Goal: Task Accomplishment & Management: Use online tool/utility

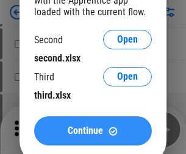
click at [93, 131] on span "Continue" at bounding box center [85, 131] width 35 height 10
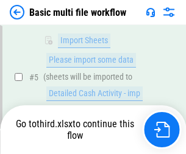
scroll to position [337, 0]
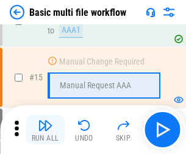
click at [45, 130] on img "button" at bounding box center [45, 125] width 15 height 15
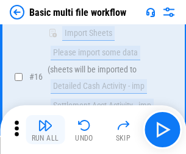
click at [45, 130] on img "button" at bounding box center [45, 125] width 15 height 15
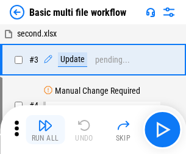
click at [45, 130] on img "button" at bounding box center [45, 125] width 15 height 15
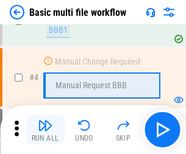
click at [45, 130] on img "button" at bounding box center [45, 125] width 15 height 15
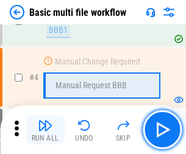
scroll to position [130, 0]
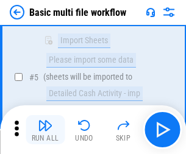
click at [45, 130] on img "button" at bounding box center [45, 125] width 15 height 15
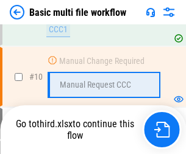
scroll to position [571, 0]
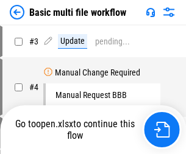
scroll to position [49, 0]
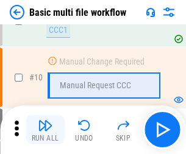
click at [45, 130] on img "button" at bounding box center [45, 125] width 15 height 15
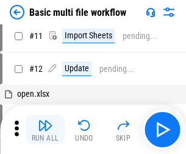
click at [45, 130] on img "button" at bounding box center [45, 125] width 15 height 15
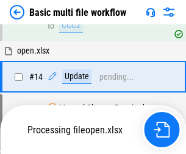
scroll to position [638, 0]
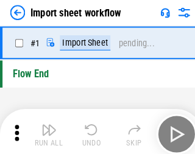
click at [45, 130] on img "button" at bounding box center [47, 125] width 15 height 15
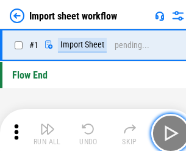
scroll to position [4, 0]
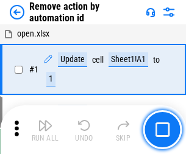
scroll to position [45, 0]
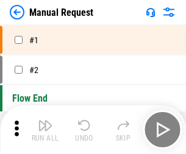
click at [45, 130] on img "button" at bounding box center [45, 125] width 15 height 15
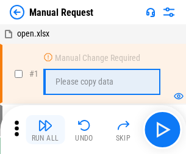
click at [45, 130] on img "button" at bounding box center [45, 125] width 15 height 15
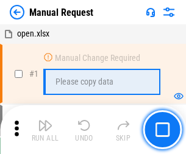
scroll to position [41, 0]
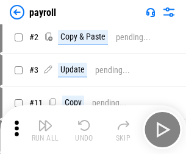
click at [45, 130] on img "button" at bounding box center [45, 125] width 15 height 15
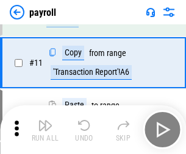
scroll to position [88, 0]
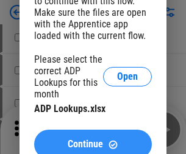
click at [93, 140] on span "Continue" at bounding box center [85, 145] width 35 height 10
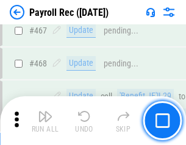
scroll to position [6500, 0]
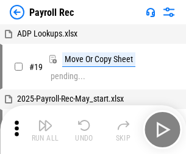
click at [45, 130] on img "button" at bounding box center [45, 125] width 15 height 15
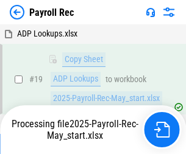
scroll to position [74, 0]
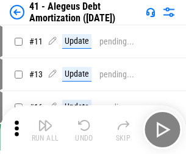
click at [45, 130] on img "button" at bounding box center [45, 125] width 15 height 15
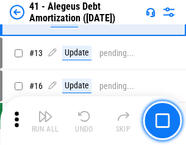
scroll to position [151, 0]
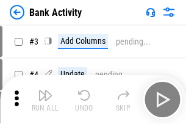
click at [45, 99] on img "button" at bounding box center [45, 95] width 15 height 15
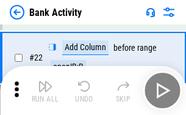
scroll to position [327, 0]
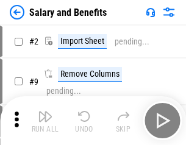
click at [45, 121] on img "button" at bounding box center [45, 116] width 15 height 15
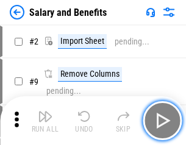
scroll to position [16, 0]
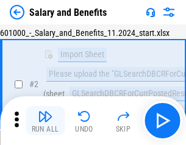
click at [45, 121] on img "button" at bounding box center [45, 116] width 15 height 15
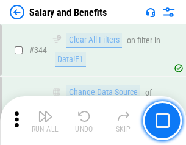
scroll to position [5711, 0]
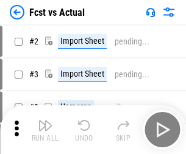
click at [45, 121] on img "button" at bounding box center [45, 125] width 15 height 15
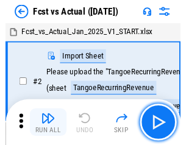
scroll to position [16, 0]
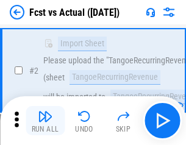
click at [45, 121] on img "button" at bounding box center [45, 116] width 15 height 15
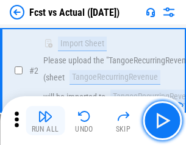
scroll to position [114, 0]
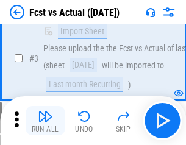
click at [45, 121] on img "button" at bounding box center [45, 116] width 15 height 15
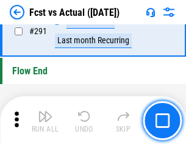
scroll to position [5772, 0]
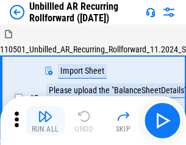
click at [45, 121] on img "button" at bounding box center [45, 116] width 15 height 15
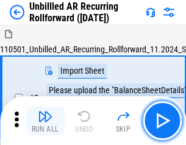
scroll to position [26, 0]
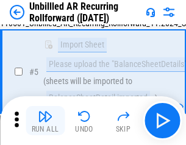
click at [45, 121] on img "button" at bounding box center [45, 116] width 15 height 15
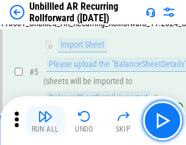
scroll to position [115, 0]
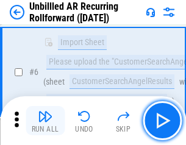
click at [45, 121] on img "button" at bounding box center [45, 116] width 15 height 15
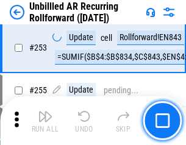
scroll to position [4143, 0]
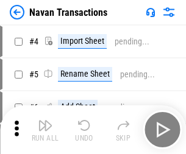
click at [45, 121] on img "button" at bounding box center [45, 125] width 15 height 15
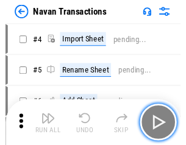
scroll to position [20, 0]
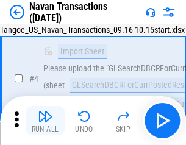
click at [45, 121] on img "button" at bounding box center [45, 116] width 15 height 15
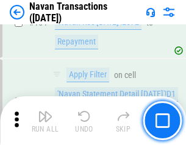
scroll to position [3954, 0]
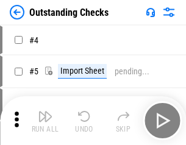
click at [45, 121] on img "button" at bounding box center [45, 116] width 15 height 15
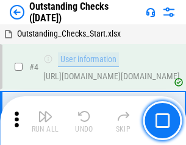
scroll to position [51, 0]
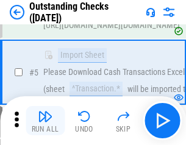
click at [45, 121] on img "button" at bounding box center [45, 116] width 15 height 15
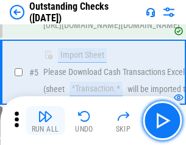
scroll to position [127, 0]
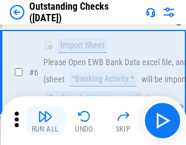
click at [45, 121] on img "button" at bounding box center [45, 116] width 15 height 15
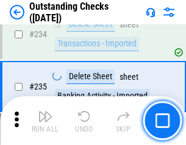
scroll to position [3704, 0]
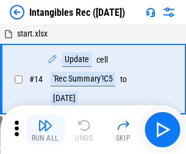
click at [45, 130] on img "button" at bounding box center [45, 125] width 15 height 15
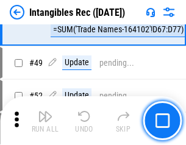
scroll to position [475, 0]
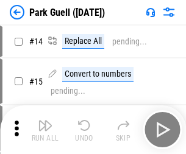
click at [45, 121] on img "button" at bounding box center [45, 125] width 15 height 15
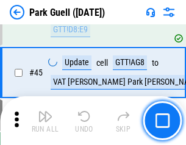
scroll to position [1525, 0]
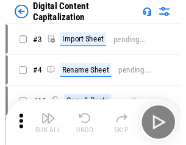
scroll to position [26, 0]
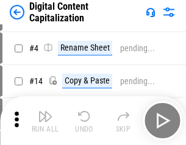
click at [45, 121] on img "button" at bounding box center [45, 116] width 15 height 15
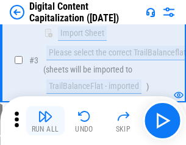
click at [45, 121] on img "button" at bounding box center [45, 116] width 15 height 15
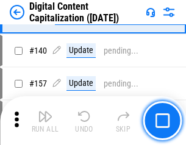
scroll to position [1284, 0]
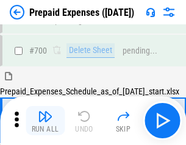
click at [45, 121] on img "button" at bounding box center [45, 116] width 15 height 15
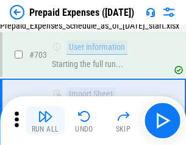
click at [45, 121] on img "button" at bounding box center [45, 116] width 15 height 15
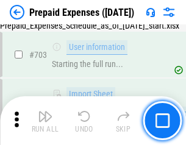
scroll to position [3354, 0]
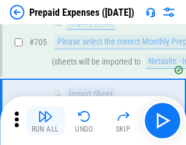
click at [45, 121] on img "button" at bounding box center [45, 116] width 15 height 15
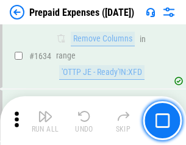
scroll to position [11875, 0]
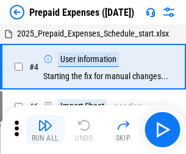
click at [45, 130] on img "button" at bounding box center [45, 125] width 15 height 15
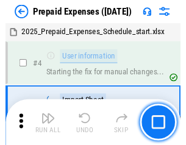
scroll to position [54, 0]
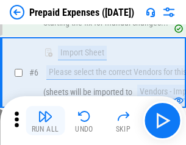
click at [45, 121] on img "button" at bounding box center [45, 116] width 15 height 15
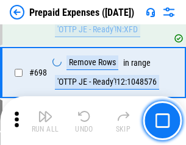
scroll to position [4247, 0]
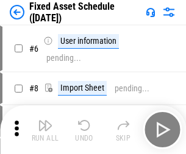
click at [45, 130] on img "button" at bounding box center [45, 125] width 15 height 15
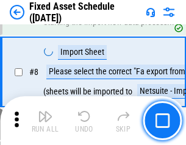
click at [45, 121] on img "button" at bounding box center [45, 116] width 15 height 15
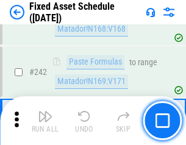
scroll to position [3778, 0]
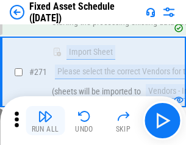
click at [45, 121] on img "button" at bounding box center [45, 116] width 15 height 15
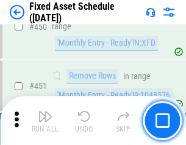
scroll to position [5452, 0]
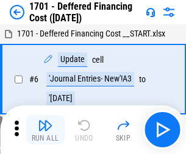
click at [45, 130] on img "button" at bounding box center [45, 125] width 15 height 15
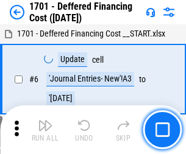
scroll to position [146, 0]
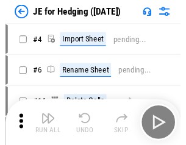
scroll to position [2, 0]
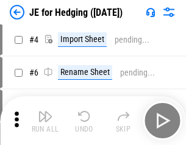
click at [45, 121] on img "button" at bounding box center [45, 116] width 15 height 15
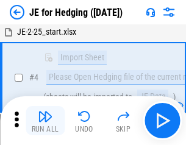
click at [45, 121] on img "button" at bounding box center [45, 116] width 15 height 15
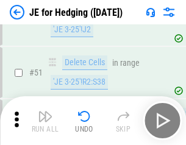
scroll to position [790, 0]
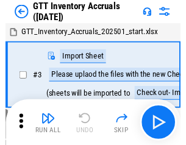
scroll to position [2, 0]
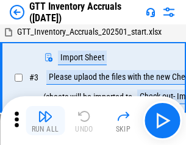
click at [45, 121] on img "button" at bounding box center [45, 116] width 15 height 15
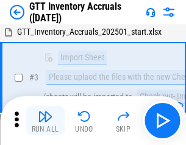
click at [45, 121] on img "button" at bounding box center [45, 116] width 15 height 15
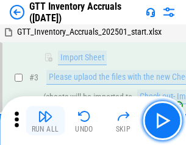
scroll to position [79, 0]
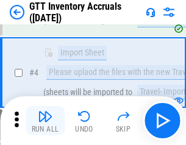
click at [45, 121] on img "button" at bounding box center [45, 116] width 15 height 15
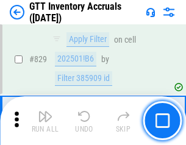
scroll to position [9258, 0]
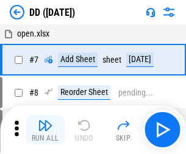
click at [45, 130] on img "button" at bounding box center [45, 125] width 15 height 15
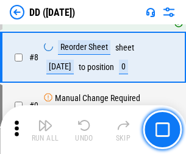
scroll to position [118, 0]
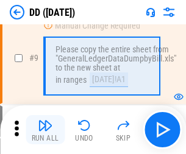
click at [45, 130] on img "button" at bounding box center [45, 125] width 15 height 15
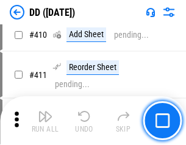
scroll to position [5457, 0]
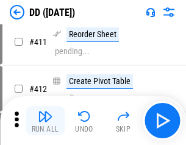
click at [45, 121] on img "button" at bounding box center [45, 116] width 15 height 15
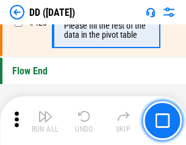
scroll to position [5838, 0]
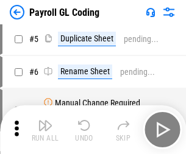
click at [45, 130] on img "button" at bounding box center [45, 125] width 15 height 15
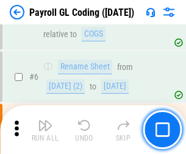
scroll to position [146, 0]
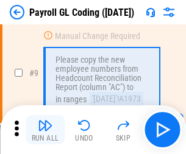
click at [45, 130] on img "button" at bounding box center [45, 125] width 15 height 15
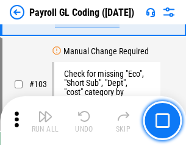
scroll to position [2862, 0]
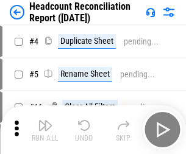
click at [45, 130] on img "button" at bounding box center [45, 125] width 15 height 15
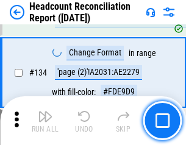
scroll to position [1466, 0]
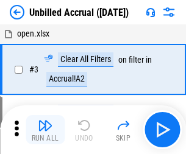
click at [45, 130] on img "button" at bounding box center [45, 125] width 15 height 15
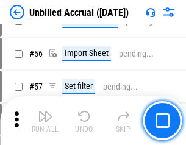
scroll to position [1273, 0]
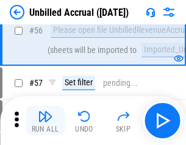
click at [45, 121] on img "button" at bounding box center [45, 116] width 15 height 15
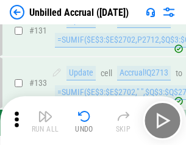
scroll to position [3633, 0]
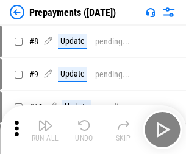
click at [45, 130] on img "button" at bounding box center [45, 125] width 15 height 15
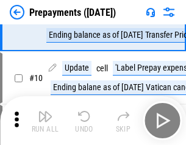
scroll to position [76, 0]
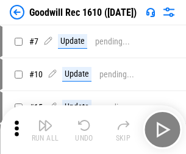
click at [45, 130] on img "button" at bounding box center [45, 125] width 15 height 15
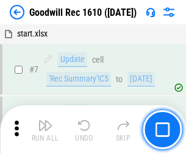
scroll to position [209, 0]
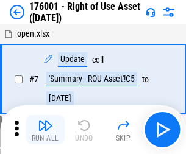
click at [45, 130] on img "button" at bounding box center [45, 125] width 15 height 15
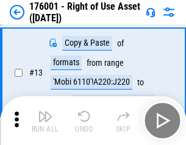
scroll to position [79, 0]
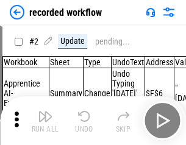
click at [45, 121] on img "button" at bounding box center [45, 116] width 15 height 15
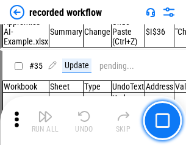
scroll to position [3812, 0]
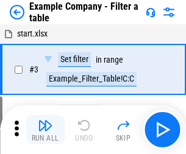
click at [45, 130] on img "button" at bounding box center [45, 125] width 15 height 15
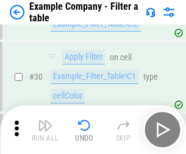
scroll to position [1116, 0]
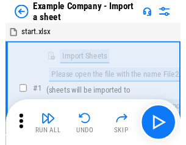
scroll to position [19, 0]
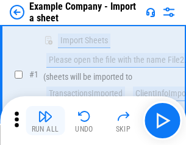
click at [45, 121] on img "button" at bounding box center [45, 116] width 15 height 15
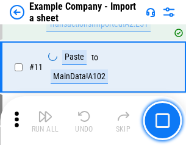
scroll to position [270, 0]
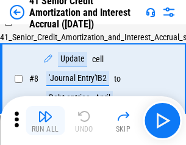
click at [45, 121] on img "button" at bounding box center [45, 116] width 15 height 15
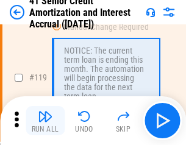
click at [45, 121] on img "button" at bounding box center [45, 116] width 15 height 15
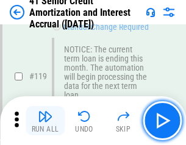
scroll to position [1151, 0]
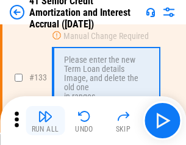
click at [45, 121] on img "button" at bounding box center [45, 116] width 15 height 15
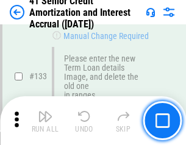
scroll to position [1275, 0]
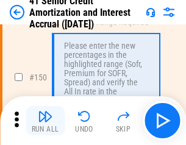
click at [45, 121] on img "button" at bounding box center [45, 116] width 15 height 15
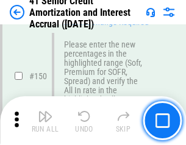
scroll to position [1403, 0]
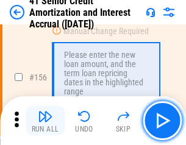
click at [45, 121] on img "button" at bounding box center [45, 116] width 15 height 15
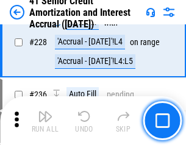
scroll to position [2732, 0]
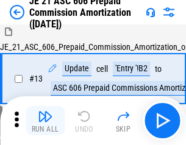
click at [45, 121] on img "button" at bounding box center [45, 116] width 15 height 15
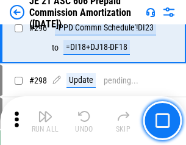
scroll to position [2244, 0]
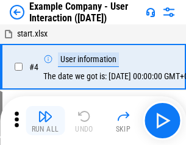
click at [45, 121] on img "button" at bounding box center [45, 116] width 15 height 15
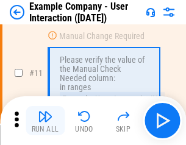
click at [45, 121] on img "button" at bounding box center [45, 116] width 15 height 15
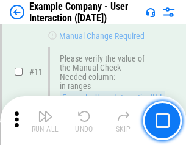
scroll to position [264, 0]
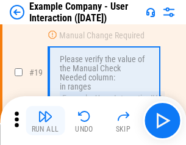
click at [45, 121] on img "button" at bounding box center [45, 116] width 15 height 15
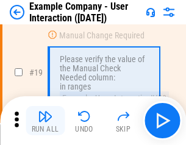
click at [45, 121] on img "button" at bounding box center [45, 116] width 15 height 15
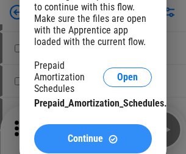
click at [93, 139] on span "Continue" at bounding box center [85, 139] width 35 height 10
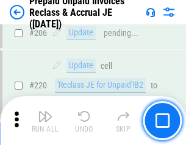
scroll to position [1581, 0]
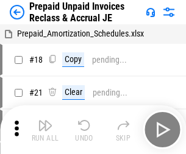
click at [45, 121] on img "button" at bounding box center [45, 125] width 15 height 15
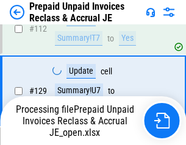
scroll to position [1581, 0]
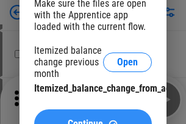
click at [93, 119] on span "Continue" at bounding box center [85, 124] width 35 height 10
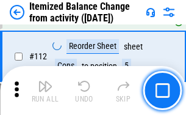
scroll to position [2040, 0]
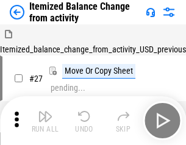
scroll to position [19, 0]
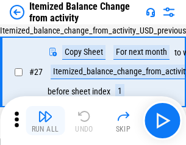
click at [45, 121] on img "button" at bounding box center [45, 116] width 15 height 15
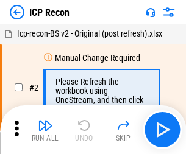
scroll to position [5, 0]
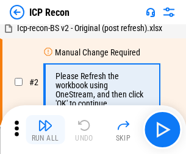
click at [45, 130] on img "button" at bounding box center [45, 125] width 15 height 15
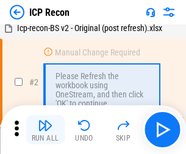
click at [45, 130] on img "button" at bounding box center [45, 125] width 15 height 15
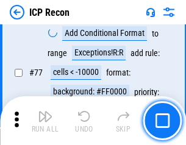
scroll to position [1096, 0]
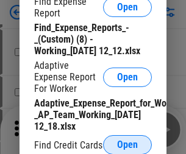
click at [127, 145] on span "Open" at bounding box center [127, 145] width 21 height 10
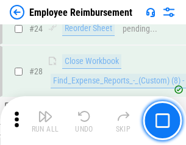
scroll to position [570, 0]
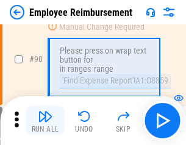
click at [45, 121] on img "button" at bounding box center [45, 116] width 15 height 15
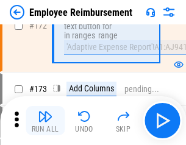
click at [45, 121] on img "button" at bounding box center [45, 116] width 15 height 15
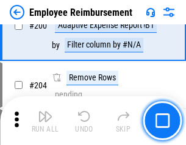
scroll to position [3086, 0]
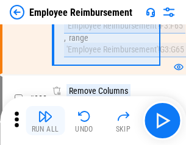
click at [45, 121] on img "button" at bounding box center [45, 116] width 15 height 15
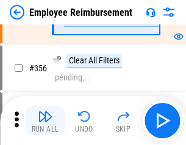
click at [45, 121] on img "button" at bounding box center [45, 116] width 15 height 15
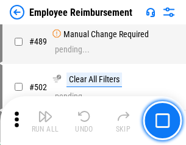
scroll to position [7752, 0]
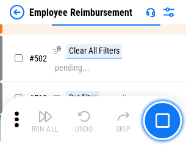
click at [45, 121] on img "button" at bounding box center [45, 116] width 15 height 15
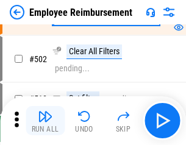
click at [45, 121] on img "button" at bounding box center [45, 116] width 15 height 15
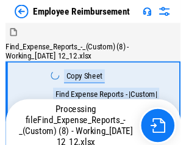
scroll to position [41, 0]
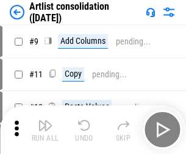
click at [45, 130] on img "button" at bounding box center [45, 125] width 15 height 15
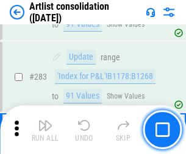
scroll to position [5044, 0]
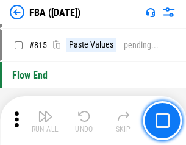
scroll to position [10656, 0]
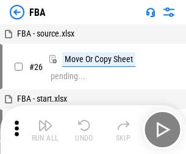
scroll to position [12, 0]
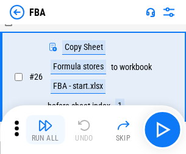
click at [45, 130] on img "button" at bounding box center [45, 125] width 15 height 15
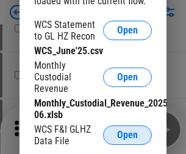
click at [127, 135] on span "Open" at bounding box center [127, 136] width 21 height 10
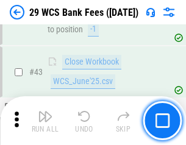
scroll to position [498, 0]
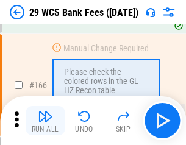
click at [45, 121] on img "button" at bounding box center [45, 116] width 15 height 15
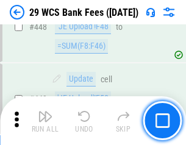
scroll to position [5906, 0]
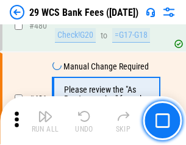
click at [45, 121] on img "button" at bounding box center [45, 116] width 15 height 15
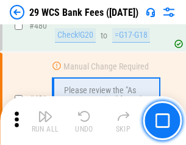
scroll to position [6289, 0]
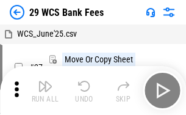
scroll to position [22, 0]
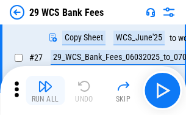
click at [45, 90] on img "button" at bounding box center [45, 86] width 15 height 15
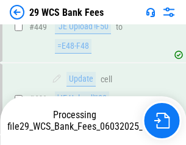
scroll to position [6007, 0]
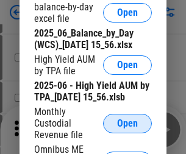
click at [127, 129] on span "Open" at bounding box center [127, 124] width 21 height 10
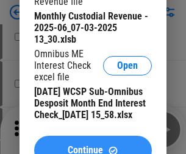
click at [93, 146] on span "Continue" at bounding box center [85, 151] width 35 height 10
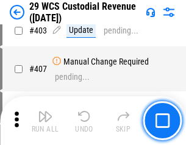
scroll to position [5649, 0]
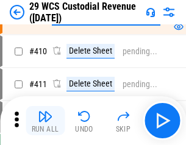
click at [45, 121] on img "button" at bounding box center [45, 116] width 15 height 15
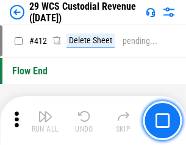
scroll to position [5825, 0]
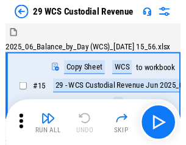
scroll to position [29, 0]
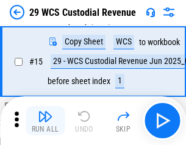
click at [45, 121] on img "button" at bounding box center [45, 116] width 15 height 15
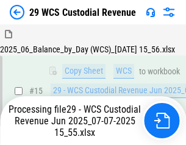
scroll to position [214, 0]
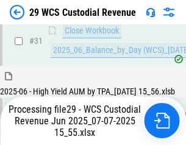
scroll to position [626, 0]
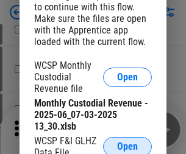
click at [127, 145] on span "Open" at bounding box center [127, 147] width 21 height 10
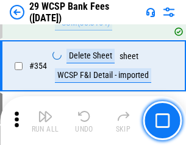
scroll to position [4054, 0]
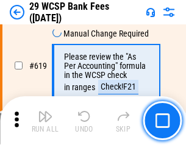
click at [45, 121] on img "button" at bounding box center [45, 116] width 15 height 15
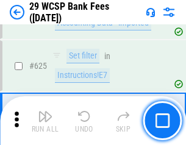
scroll to position [6805, 0]
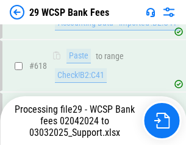
scroll to position [6791, 0]
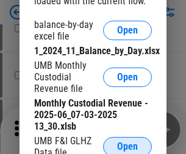
click at [127, 145] on span "Open" at bounding box center [127, 147] width 21 height 10
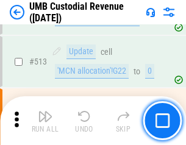
scroll to position [5899, 0]
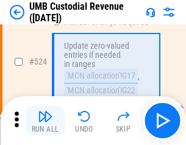
click at [45, 121] on img "button" at bounding box center [45, 116] width 15 height 15
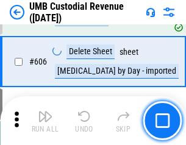
scroll to position [7040, 0]
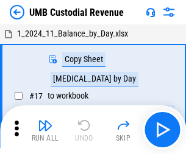
scroll to position [9, 0]
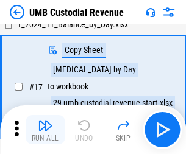
click at [45, 130] on img "button" at bounding box center [45, 125] width 15 height 15
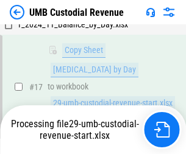
scroll to position [179, 0]
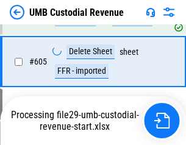
scroll to position [7012, 0]
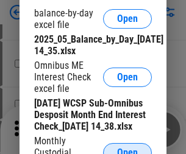
click at [127, 148] on span "Open" at bounding box center [127, 153] width 21 height 10
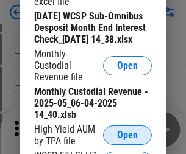
click at [127, 140] on span "Open" at bounding box center [127, 136] width 21 height 10
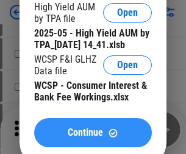
click at [93, 138] on span "Continue" at bounding box center [85, 133] width 35 height 10
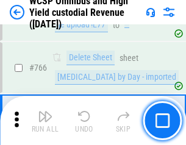
scroll to position [9938, 0]
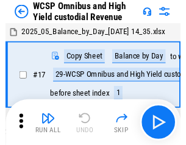
scroll to position [7, 0]
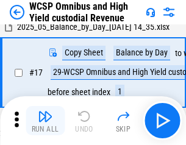
click at [45, 121] on img "button" at bounding box center [45, 116] width 15 height 15
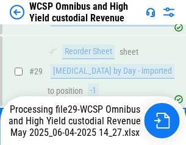
scroll to position [254, 0]
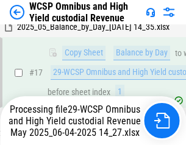
scroll to position [254, 0]
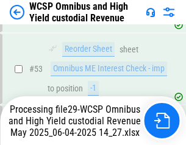
scroll to position [1189, 0]
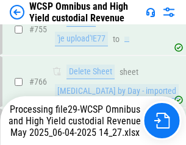
scroll to position [9910, 0]
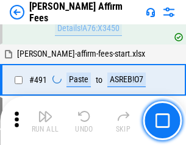
scroll to position [3316, 0]
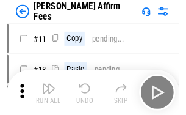
scroll to position [12, 0]
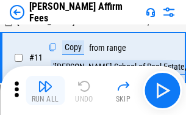
click at [45, 90] on img "button" at bounding box center [45, 86] width 15 height 15
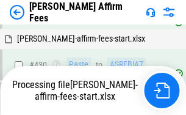
scroll to position [2768, 0]
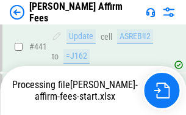
scroll to position [3199, 0]
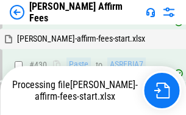
scroll to position [2654, 0]
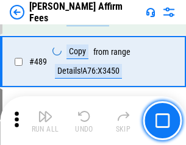
scroll to position [3184, 0]
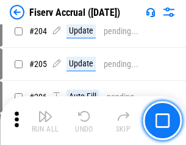
scroll to position [3388, 0]
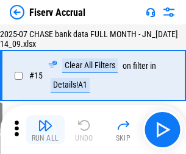
click at [45, 130] on img "button" at bounding box center [45, 125] width 15 height 15
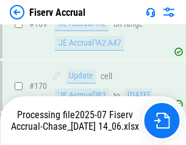
scroll to position [3288, 0]
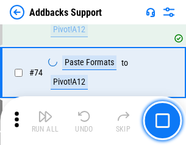
scroll to position [888, 0]
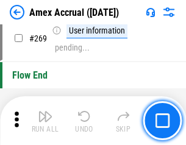
scroll to position [3421, 0]
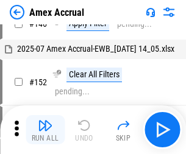
click at [45, 130] on img "button" at bounding box center [45, 125] width 15 height 15
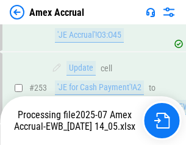
scroll to position [3634, 0]
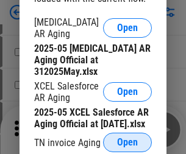
click at [127, 139] on span "Open" at bounding box center [127, 143] width 21 height 10
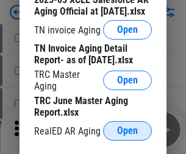
click at [127, 127] on span "Open" at bounding box center [127, 131] width 21 height 10
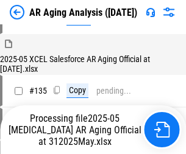
scroll to position [465, 0]
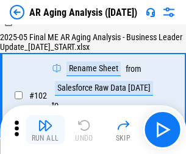
click at [45, 130] on img "button" at bounding box center [45, 125] width 15 height 15
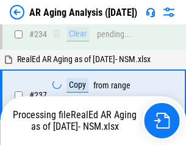
scroll to position [1891, 0]
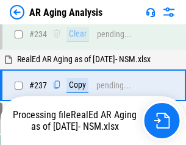
scroll to position [1877, 0]
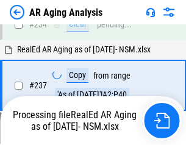
scroll to position [1877, 0]
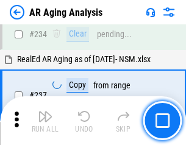
scroll to position [1877, 0]
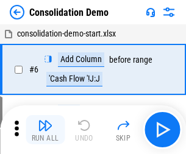
click at [45, 130] on img "button" at bounding box center [45, 125] width 15 height 15
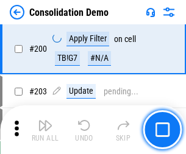
scroll to position [3824, 0]
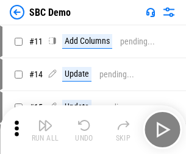
click at [45, 130] on img "button" at bounding box center [45, 125] width 15 height 15
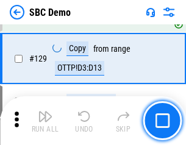
scroll to position [1977, 0]
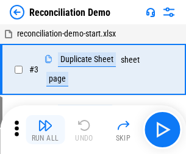
click at [45, 130] on img "button" at bounding box center [45, 125] width 15 height 15
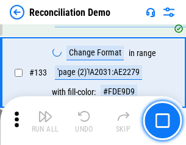
scroll to position [1448, 0]
